Goal: Task Accomplishment & Management: Manage account settings

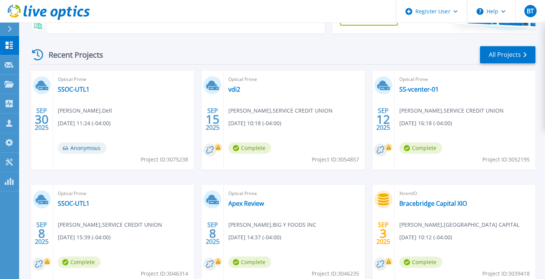
scroll to position [101, 0]
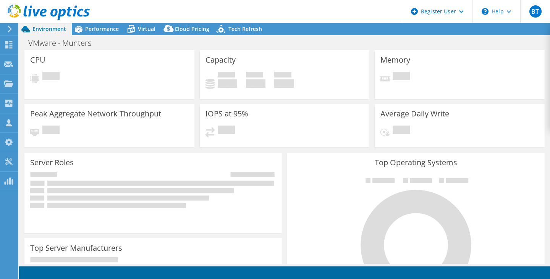
select select "USD"
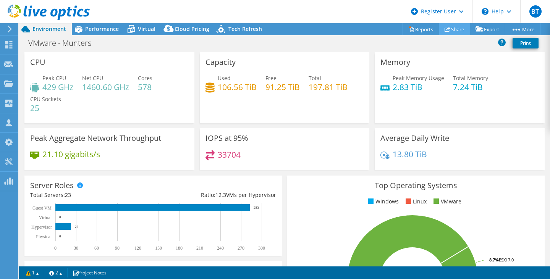
click at [455, 26] on link "Share" at bounding box center [454, 29] width 31 height 12
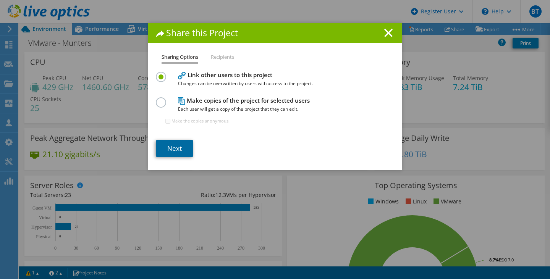
click at [175, 153] on link "Next" at bounding box center [174, 148] width 37 height 17
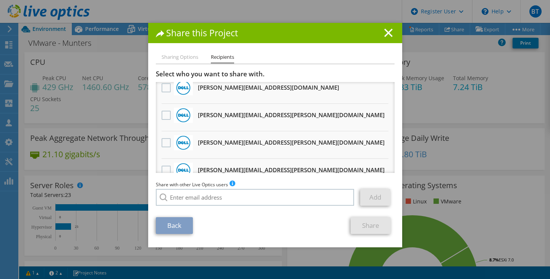
scroll to position [94, 0]
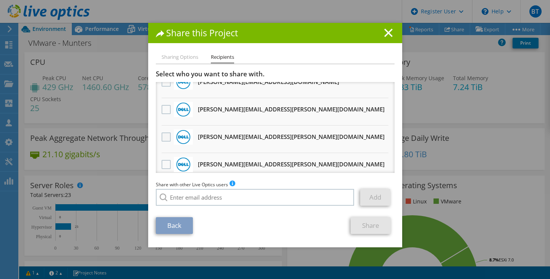
click at [162, 140] on label at bounding box center [167, 137] width 11 height 9
click at [0, 0] on input "checkbox" at bounding box center [0, 0] width 0 height 0
click at [351, 226] on link "Share" at bounding box center [371, 225] width 40 height 17
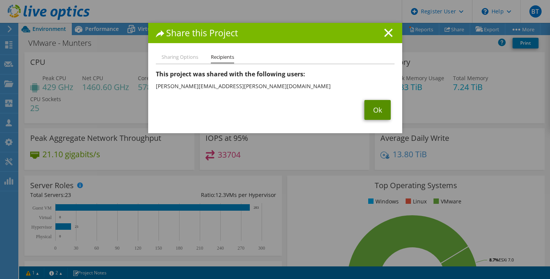
click at [384, 117] on link "Ok" at bounding box center [378, 110] width 26 height 20
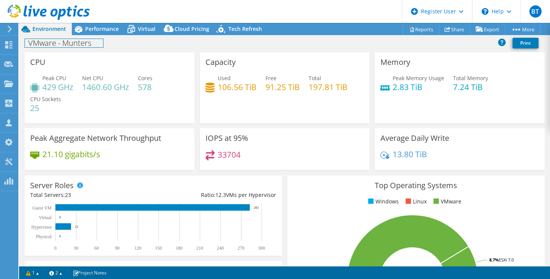
click at [98, 37] on div "VMware - Munters Print" at bounding box center [284, 43] width 531 height 14
click at [101, 29] on span "Performance" at bounding box center [102, 28] width 34 height 7
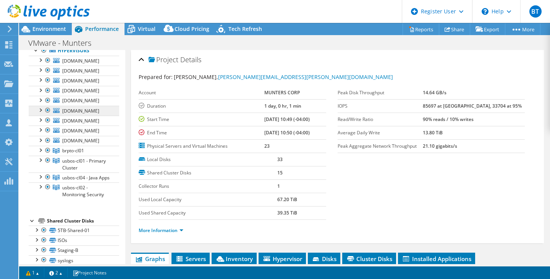
scroll to position [54, 0]
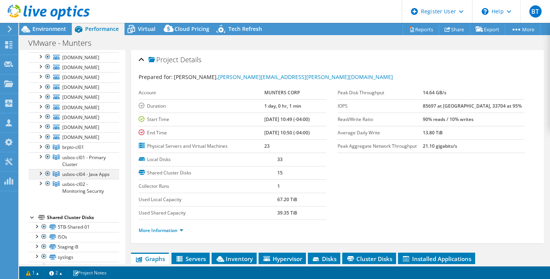
click at [40, 174] on div at bounding box center [40, 173] width 8 height 8
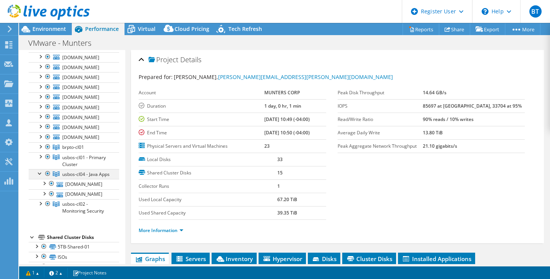
click at [40, 174] on div at bounding box center [40, 173] width 8 height 8
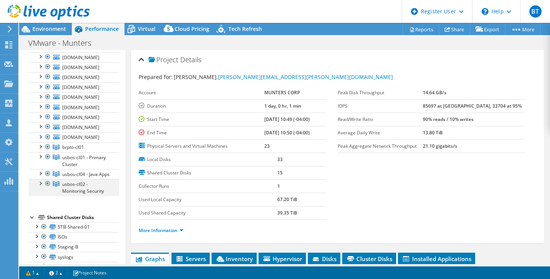
click at [41, 187] on div at bounding box center [40, 183] width 8 height 8
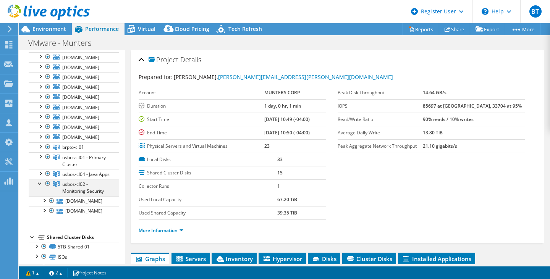
click at [41, 187] on div at bounding box center [40, 183] width 8 height 8
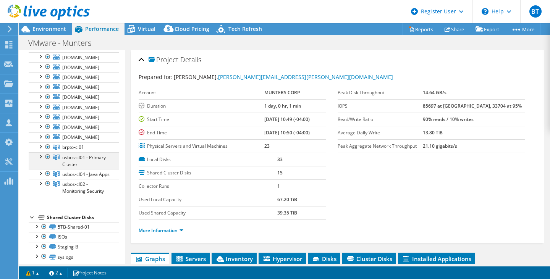
click at [41, 157] on div at bounding box center [40, 157] width 8 height 8
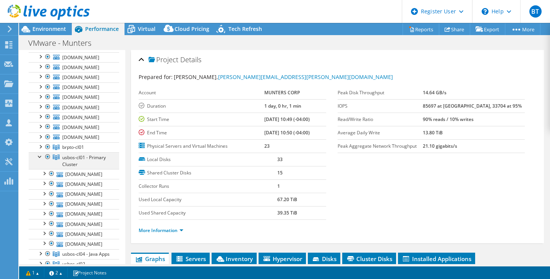
click at [41, 157] on div at bounding box center [40, 157] width 8 height 8
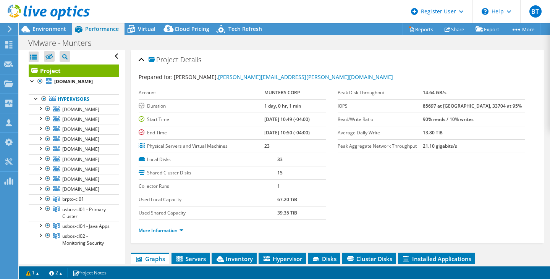
scroll to position [0, 0]
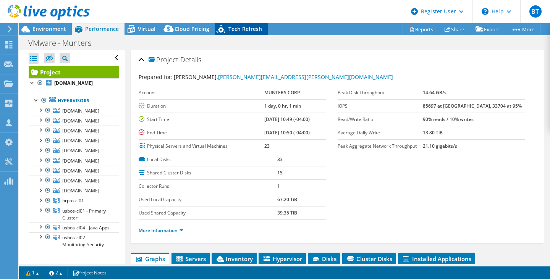
click at [229, 29] on span "Tech Refresh" at bounding box center [246, 28] width 34 height 7
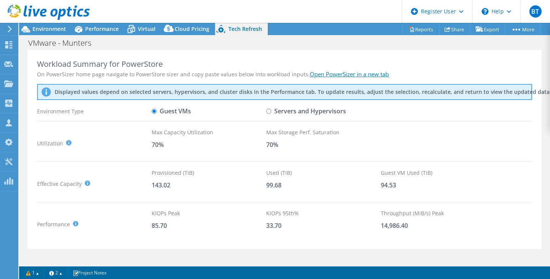
click at [271, 114] on input "Servers and Hypervisors" at bounding box center [268, 111] width 5 height 5
radio input "true"
click at [157, 112] on label "Guest VMs" at bounding box center [171, 111] width 39 height 13
click at [157, 112] on input "Guest VMs" at bounding box center [154, 111] width 5 height 5
radio input "true"
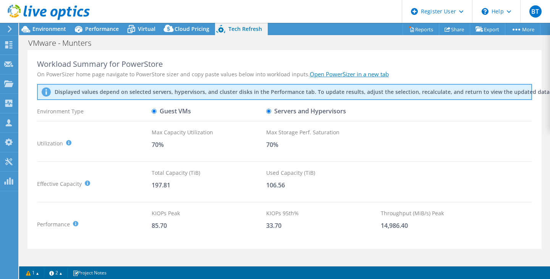
radio input "false"
click at [104, 31] on span "Performance" at bounding box center [102, 28] width 34 height 7
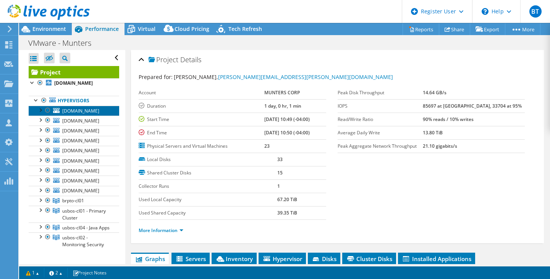
click at [91, 108] on span "mxmtyvm01.emea.munters.com" at bounding box center [80, 111] width 37 height 6
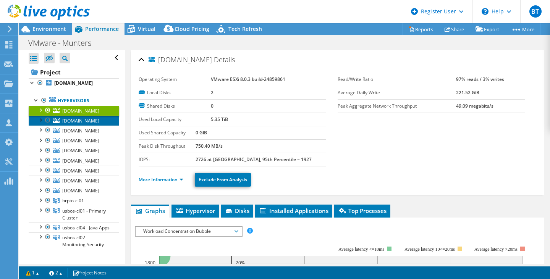
click at [91, 123] on span "brcwbvm01.emea.munters.com" at bounding box center [80, 121] width 37 height 6
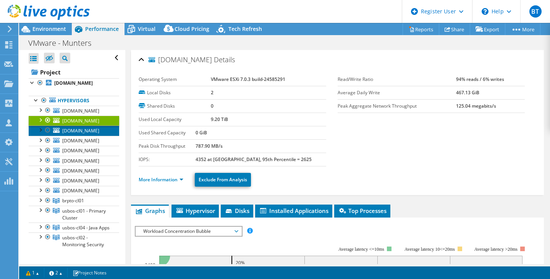
click at [92, 131] on span "uslanvm02.emea.munters.com" at bounding box center [80, 131] width 37 height 6
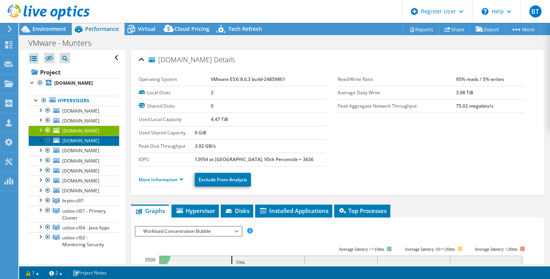
click at [92, 142] on span "usfmyvm01.emea.munters.com" at bounding box center [80, 141] width 37 height 6
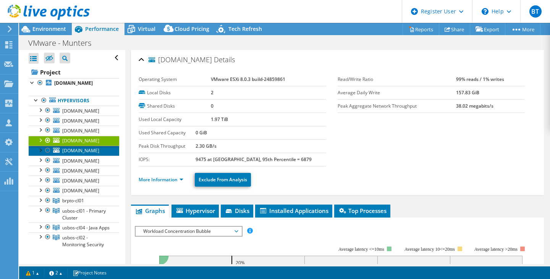
click at [95, 151] on span "usroavm01.emea.munters.com" at bounding box center [80, 151] width 37 height 6
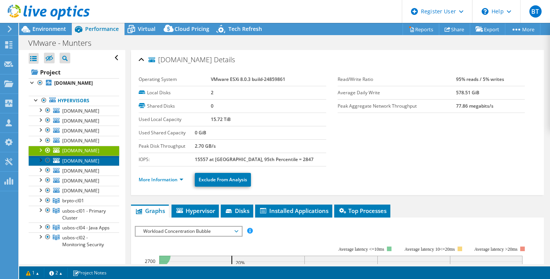
click at [94, 164] on link "usrenvm01.emea.munters.com" at bounding box center [74, 161] width 91 height 10
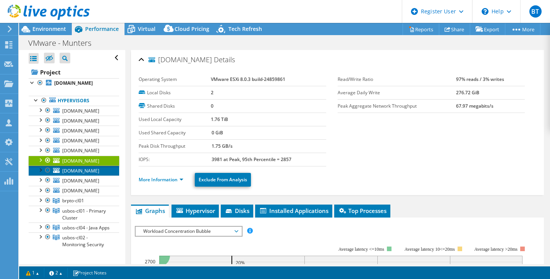
click at [94, 173] on span "ussatvm01.emea.munters.com" at bounding box center [80, 171] width 37 height 6
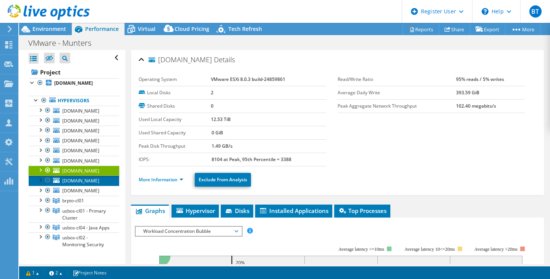
click at [92, 183] on span "usbtrvm01.emea.munters.com" at bounding box center [80, 181] width 37 height 6
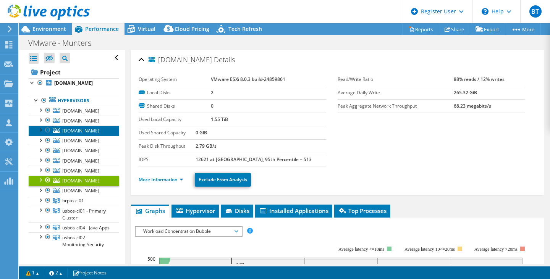
click at [91, 132] on span "uslanvm02.emea.munters.com" at bounding box center [80, 131] width 37 height 6
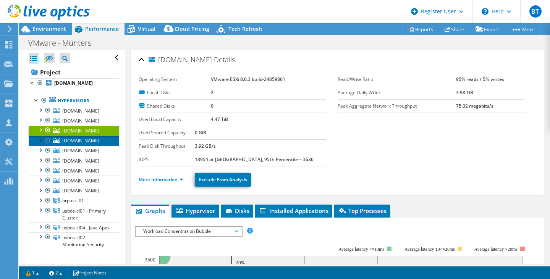
click at [94, 144] on span "usfmyvm01.emea.munters.com" at bounding box center [80, 141] width 37 height 6
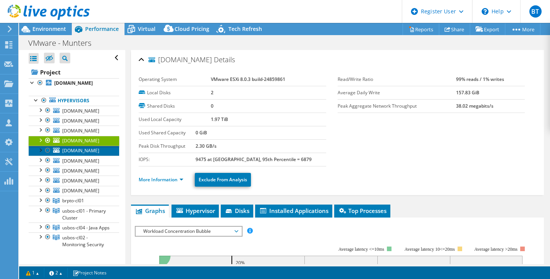
click at [94, 152] on span "usroavm01.emea.munters.com" at bounding box center [80, 151] width 37 height 6
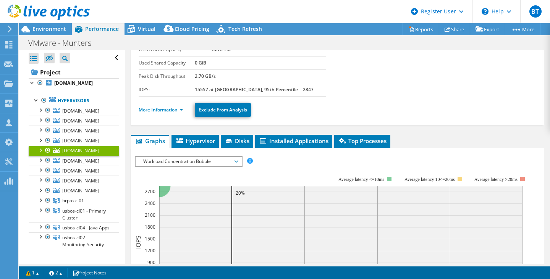
scroll to position [70, 0]
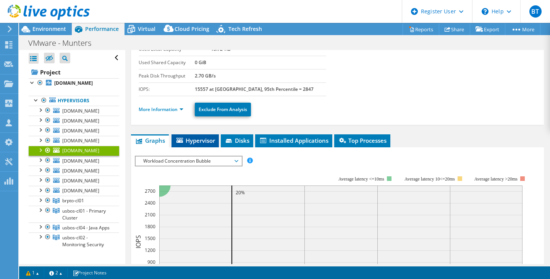
click at [200, 142] on span "Hypervisor" at bounding box center [195, 141] width 40 height 8
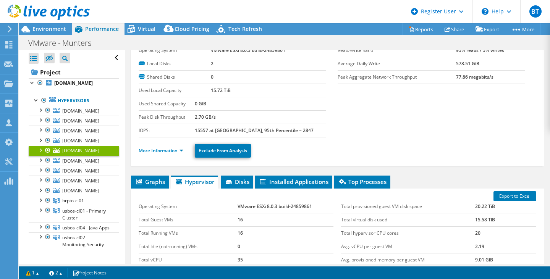
scroll to position [26, 0]
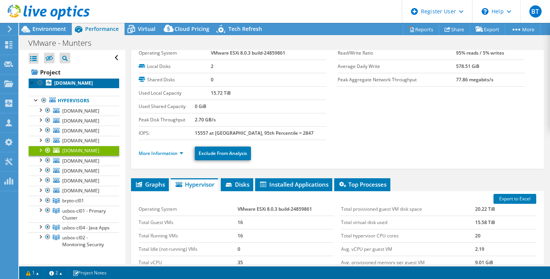
click at [93, 83] on b "brptovm02.emea.munters.com" at bounding box center [73, 83] width 39 height 6
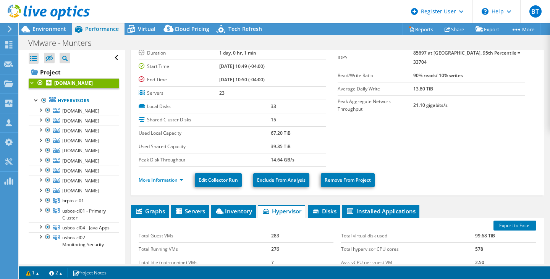
scroll to position [108, 0]
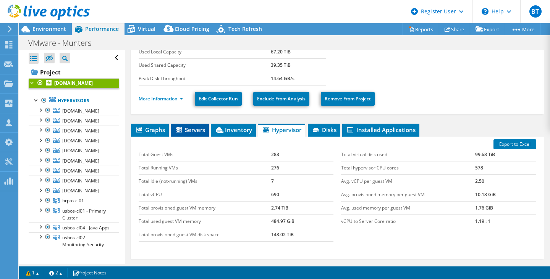
click at [191, 131] on span "Servers" at bounding box center [190, 130] width 31 height 8
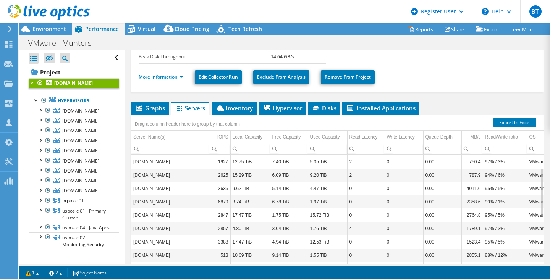
scroll to position [145, 0]
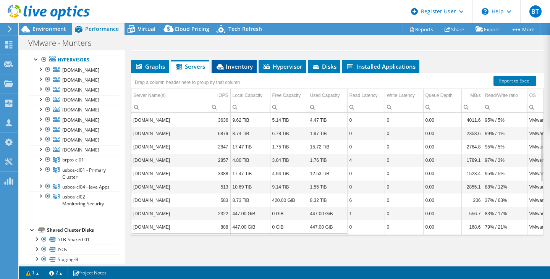
click at [245, 71] on li "Inventory" at bounding box center [234, 66] width 45 height 13
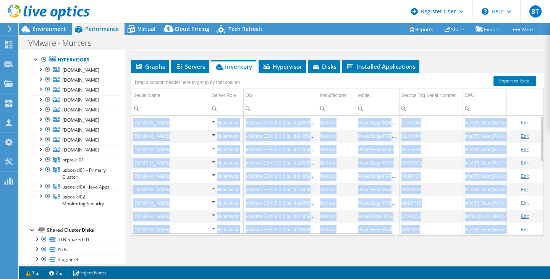
click at [307, 232] on div "brptovm02.emea.munters.com Hypervisor VMware ESXi 8.0.3 build-24859861 Dell Inc…" at bounding box center [337, 176] width 413 height 120
click at [307, 233] on div "Data grid" at bounding box center [262, 234] width 261 height 2
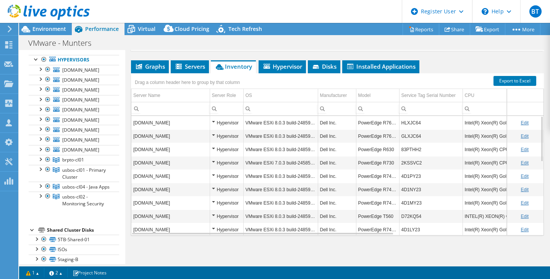
click at [303, 244] on div "Graphs Servers Inventory Hypervisor Disks Cluster Disks Installed Applications …" at bounding box center [337, 155] width 413 height 191
drag, startPoint x: 310, startPoint y: 233, endPoint x: 300, endPoint y: 185, distance: 49.3
click at [300, 185] on body "BT Dell User Brandon Troisi Brandon.Troisi@dell.com Dell My Profile Log Out \n …" at bounding box center [275, 139] width 550 height 279
click at [172, 92] on td "Server Name" at bounding box center [170, 95] width 78 height 13
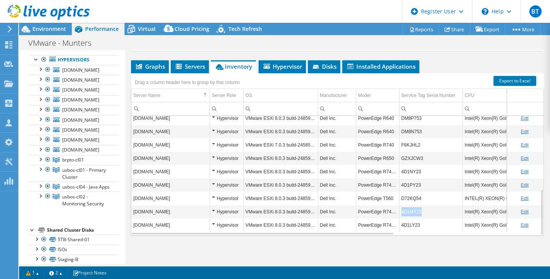
copy td "4D1MY23"
drag, startPoint x: 426, startPoint y: 211, endPoint x: 401, endPoint y: 208, distance: 25.0
click at [401, 208] on td "4D1MY23" at bounding box center [430, 211] width 63 height 13
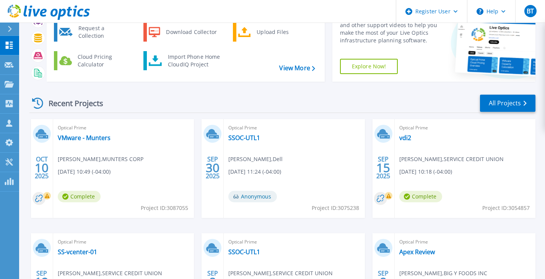
scroll to position [49, 0]
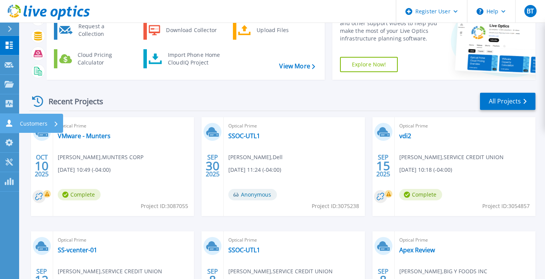
click at [12, 119] on link "Customers Customers" at bounding box center [9, 123] width 19 height 19
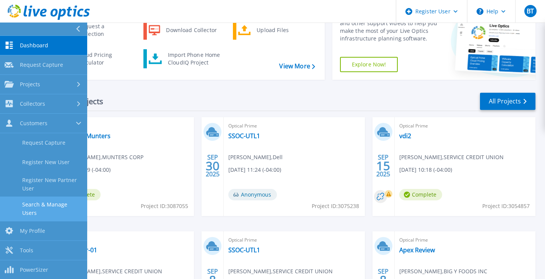
click at [51, 203] on link "Search & Manage Users" at bounding box center [43, 209] width 87 height 24
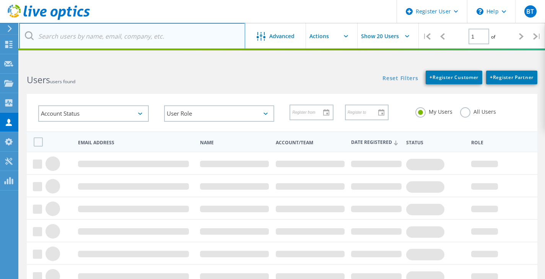
click at [101, 32] on input "text" at bounding box center [132, 36] width 226 height 27
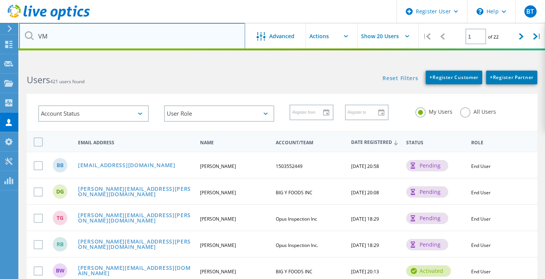
type input "V"
type input "s"
type input "CRAI"
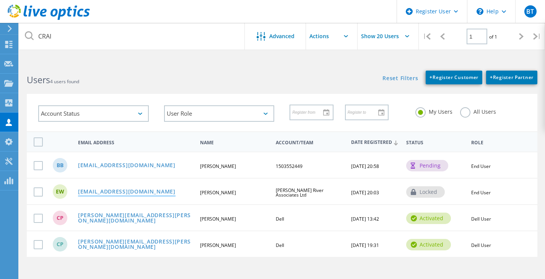
click at [118, 190] on link "ewilliams@crai.com" at bounding box center [126, 192] width 97 height 6
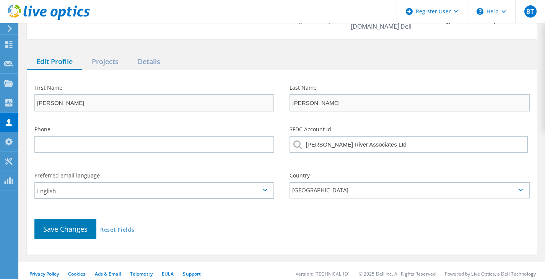
scroll to position [78, 0]
click at [105, 60] on div "Projects" at bounding box center [105, 62] width 46 height 16
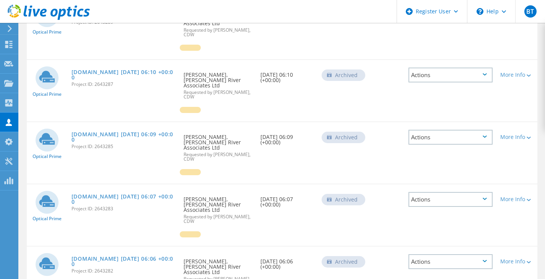
scroll to position [0, 0]
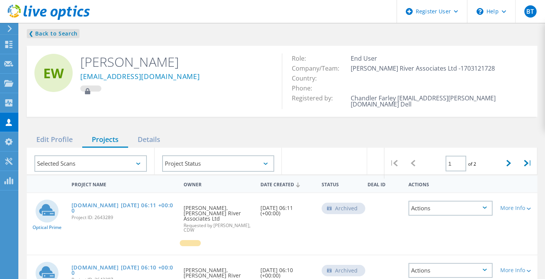
click at [62, 33] on link "❮ Back to Search" at bounding box center [53, 33] width 53 height 9
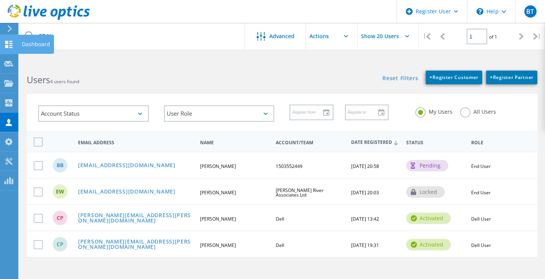
click at [12, 44] on use at bounding box center [8, 44] width 7 height 7
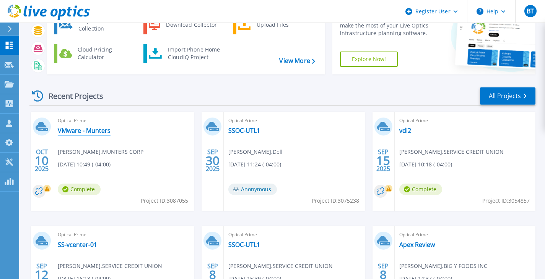
scroll to position [54, 0]
click at [100, 130] on link "VMware - Munters" at bounding box center [84, 131] width 53 height 8
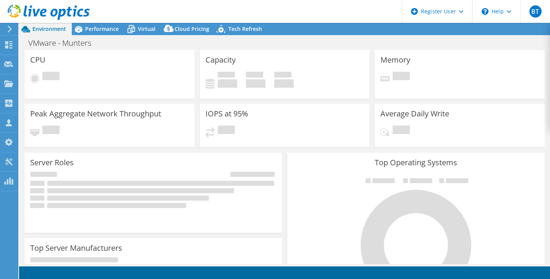
select select "USD"
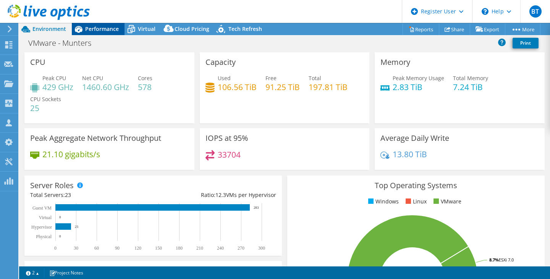
click at [99, 26] on span "Performance" at bounding box center [102, 28] width 34 height 7
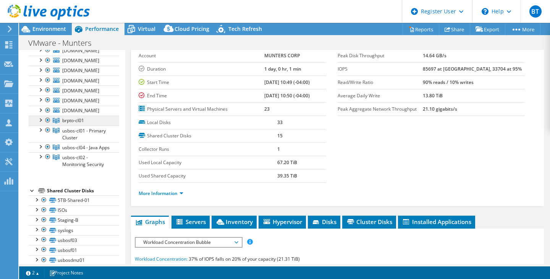
scroll to position [81, 0]
click at [90, 128] on link "usbos-cl01 - Primary Cluster" at bounding box center [74, 133] width 91 height 17
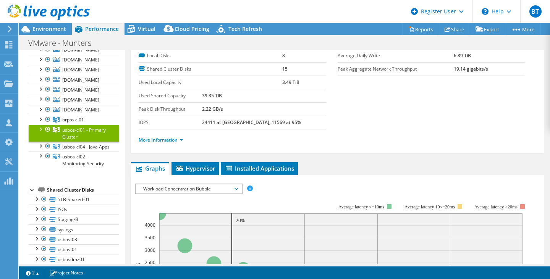
scroll to position [100, 0]
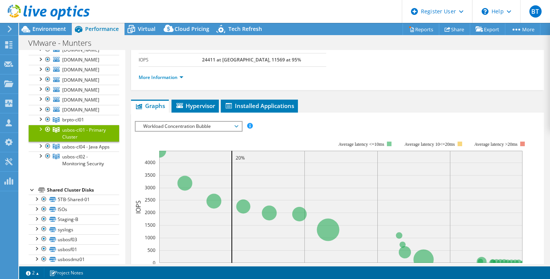
click at [177, 129] on span "Workload Concentration Bubble" at bounding box center [189, 126] width 98 height 9
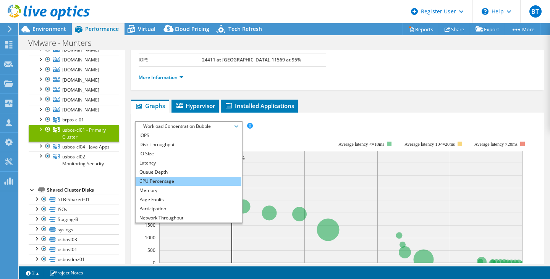
click at [172, 178] on li "CPU Percentage" at bounding box center [189, 181] width 106 height 9
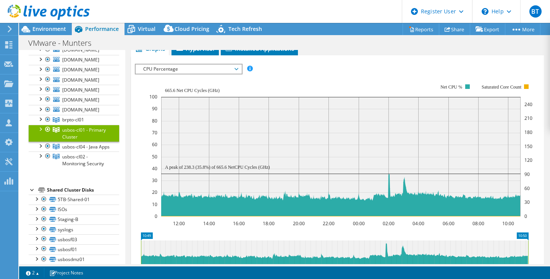
scroll to position [164, 0]
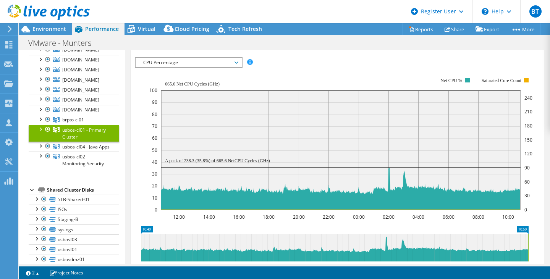
click at [42, 129] on div at bounding box center [40, 129] width 8 height 8
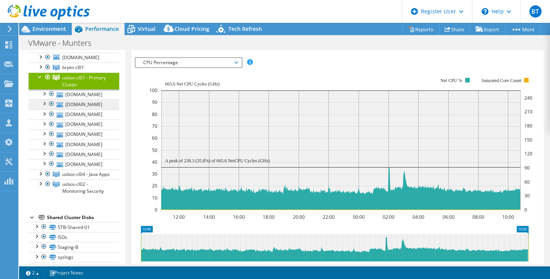
scroll to position [134, 0]
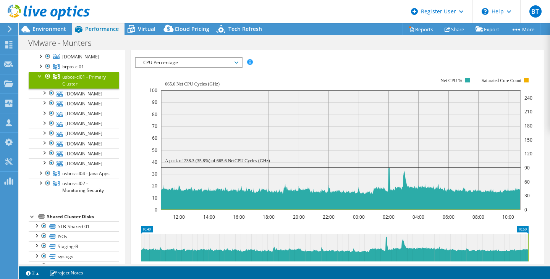
click at [39, 75] on div at bounding box center [40, 76] width 8 height 8
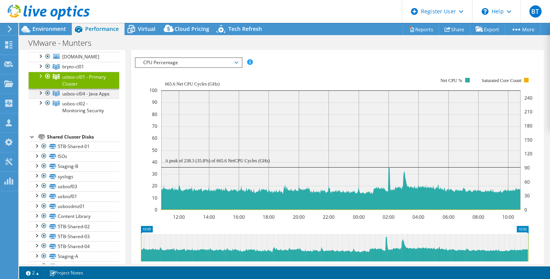
click at [40, 92] on div at bounding box center [40, 93] width 8 height 8
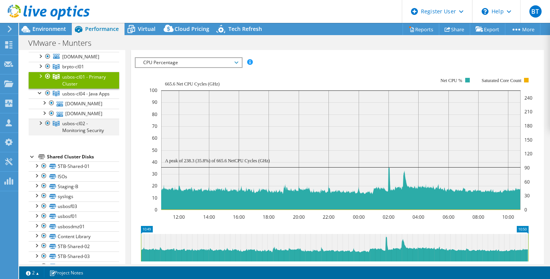
click at [42, 127] on div at bounding box center [40, 123] width 8 height 8
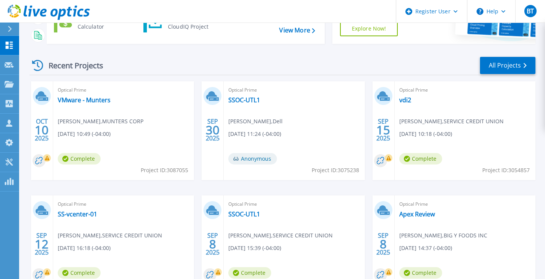
scroll to position [99, 0]
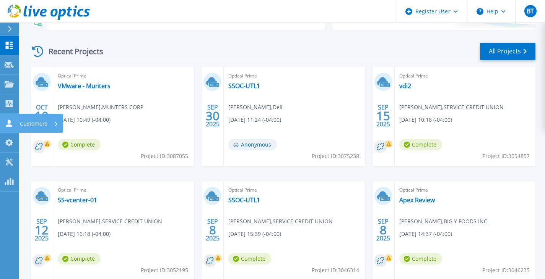
click at [9, 119] on link "Customers Customers" at bounding box center [9, 123] width 19 height 19
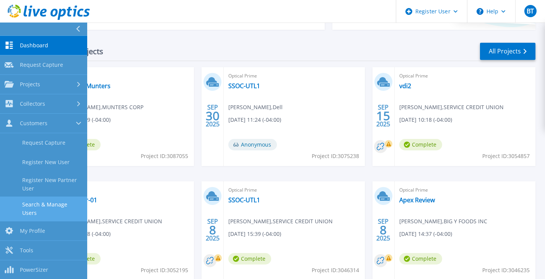
click at [47, 208] on link "Search & Manage Users" at bounding box center [43, 209] width 87 height 24
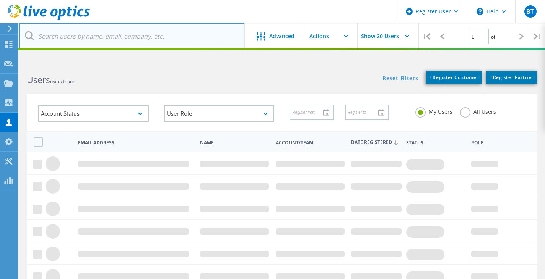
click at [85, 34] on input "text" at bounding box center [132, 36] width 226 height 27
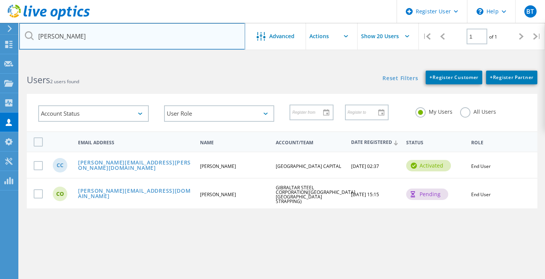
type input "[PERSON_NAME].[PERSON_NAME]"
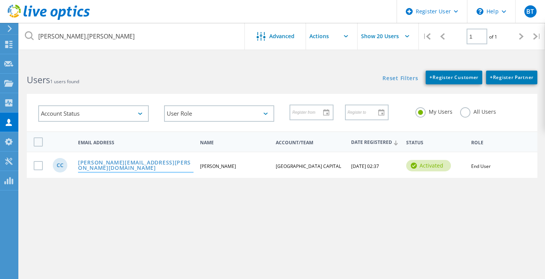
click at [117, 166] on link "[PERSON_NAME][EMAIL_ADDRESS][PERSON_NAME][DOMAIN_NAME]" at bounding box center [135, 166] width 115 height 12
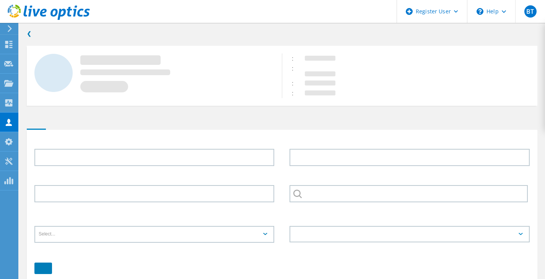
type input "[PERSON_NAME]"
type input "[GEOGRAPHIC_DATA] CAPITAL"
type input "English"
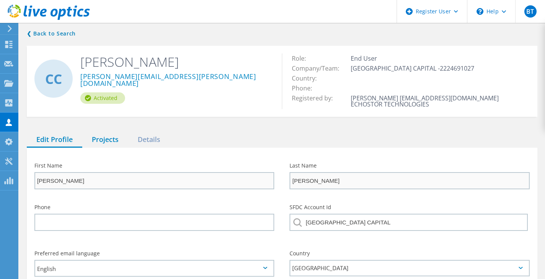
click at [105, 142] on div "Projects" at bounding box center [105, 140] width 46 height 16
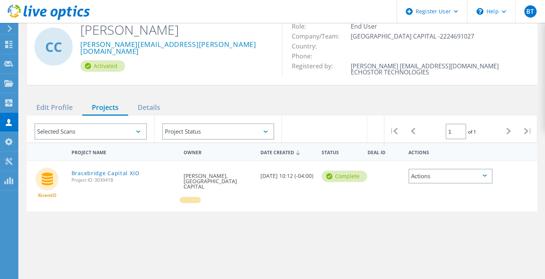
scroll to position [32, 0]
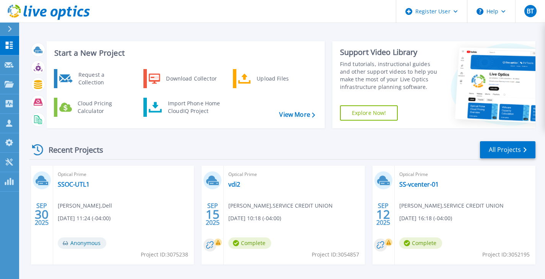
scroll to position [101, 0]
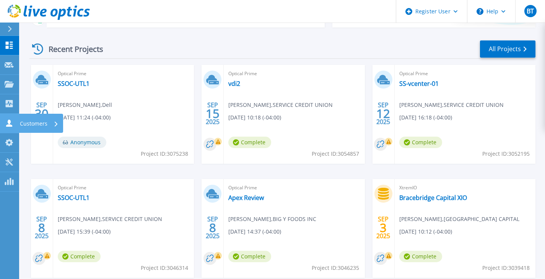
click at [3, 121] on link "Customers Customers" at bounding box center [9, 123] width 19 height 19
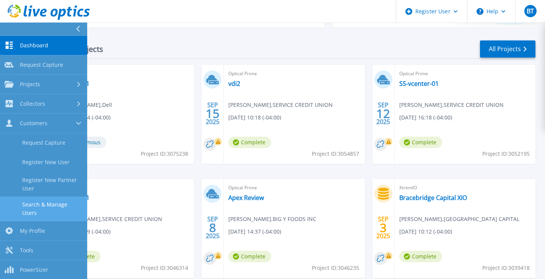
click at [43, 201] on link "Search & Manage Users" at bounding box center [43, 209] width 87 height 24
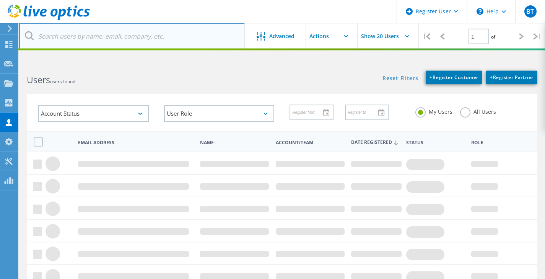
click at [144, 34] on input "text" at bounding box center [132, 36] width 226 height 27
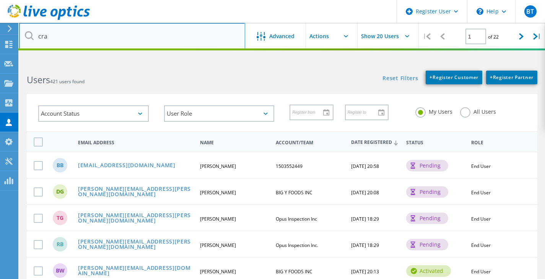
type input "crai"
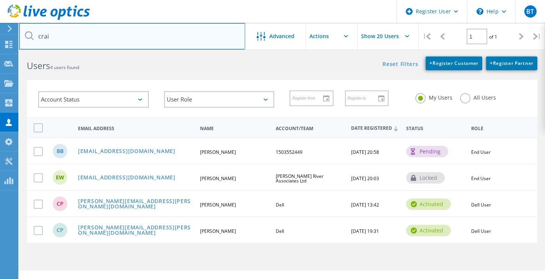
scroll to position [15, 0]
